Goal: Understand process/instructions

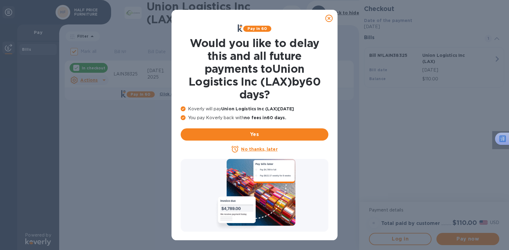
click at [331, 19] on icon at bounding box center [329, 18] width 7 height 7
click at [196, 24] on div "Pay in 60 Would you like to delay this and all future payments to Union Logisti…" at bounding box center [254, 88] width 153 height 133
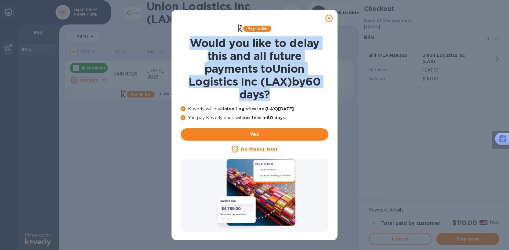
drag, startPoint x: 192, startPoint y: 41, endPoint x: 275, endPoint y: 100, distance: 101.5
click at [275, 100] on h1 "Would you like to delay this and all future payments to Union Logistics Inc (LA…" at bounding box center [255, 69] width 148 height 64
copy h1 "Would you like to delay this and all future payments to Union Logistics Inc (LA…"
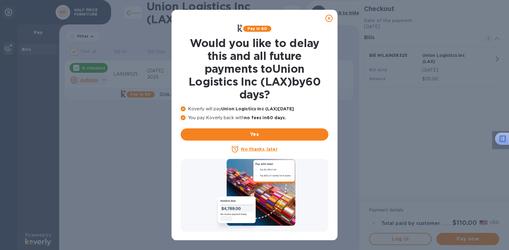
click at [120, 186] on div "Pay in 60 Would you like to delay this and all future payments to Union Logisti…" at bounding box center [254, 125] width 509 height 250
click at [329, 20] on icon at bounding box center [329, 18] width 7 height 7
